Goal: Book appointment/travel/reservation

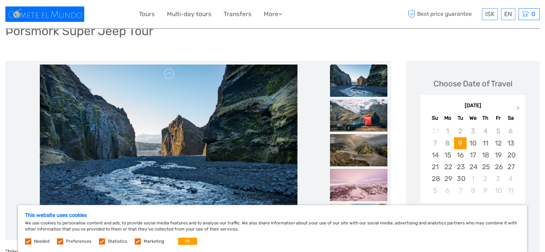
scroll to position [72, 0]
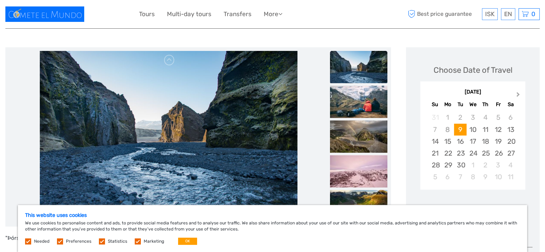
click at [518, 94] on span "Next Month" at bounding box center [518, 96] width 0 height 10
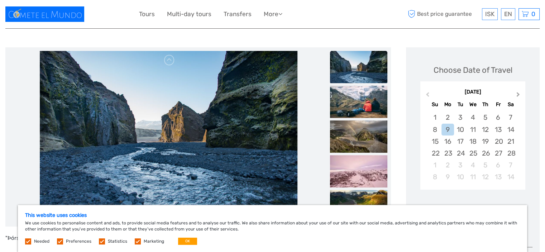
click at [518, 94] on span "Next Month" at bounding box center [518, 96] width 0 height 10
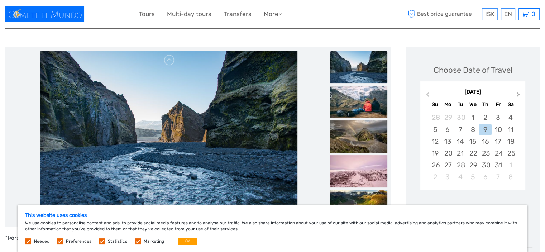
click at [518, 94] on span "Next Month" at bounding box center [518, 96] width 0 height 10
click at [475, 166] on div "26" at bounding box center [472, 165] width 13 height 12
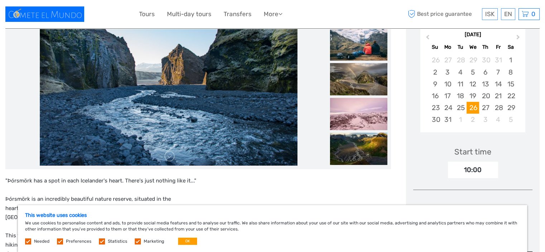
scroll to position [215, 0]
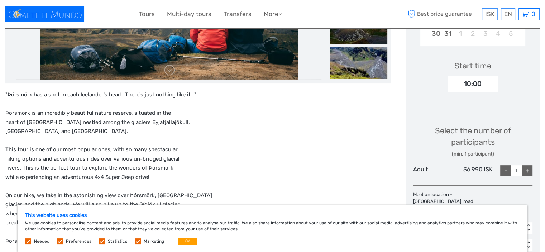
click at [477, 82] on div "10:00" at bounding box center [473, 84] width 50 height 16
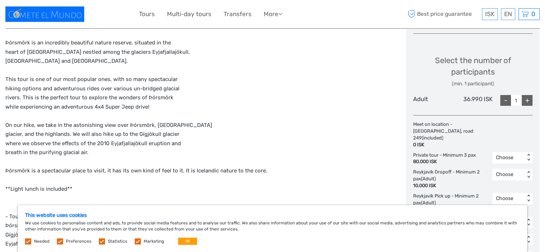
scroll to position [287, 0]
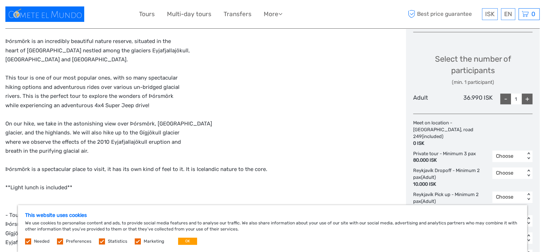
click at [527, 99] on div "+" at bounding box center [527, 99] width 11 height 11
type input "2"
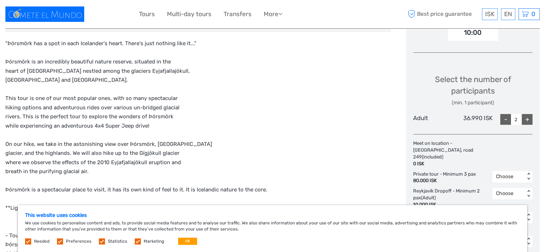
scroll to position [143, 0]
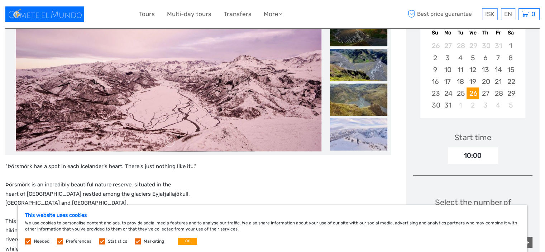
click at [215, 113] on img at bounding box center [169, 65] width 306 height 172
click at [171, 145] on link at bounding box center [169, 141] width 11 height 11
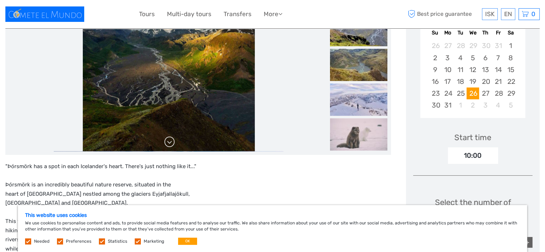
click at [171, 145] on link at bounding box center [169, 141] width 11 height 11
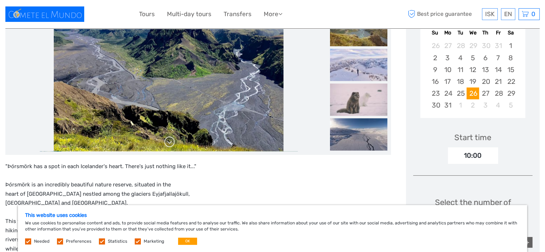
click at [171, 145] on link at bounding box center [169, 141] width 11 height 11
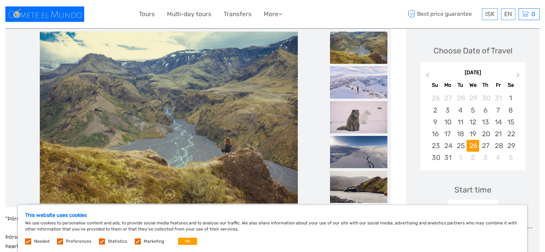
scroll to position [0, 0]
